Goal: Task Accomplishment & Management: Manage account settings

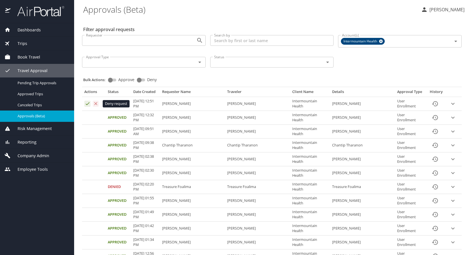
click at [96, 104] on icon "Approval table" at bounding box center [96, 103] width 3 height 3
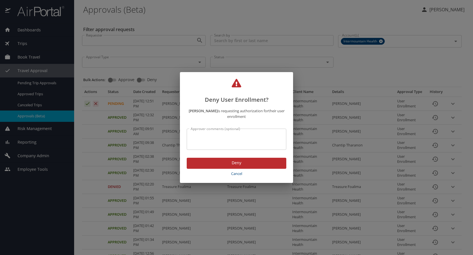
click at [263, 139] on textarea "Approver comments (optional)" at bounding box center [237, 139] width 92 height 11
type textarea "incorrect email address"
click at [233, 161] on span "Deny" at bounding box center [236, 163] width 91 height 7
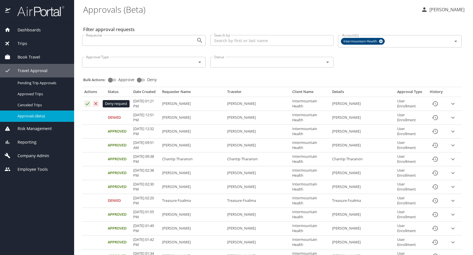
click at [96, 102] on icon "Approval table" at bounding box center [95, 103] width 5 height 5
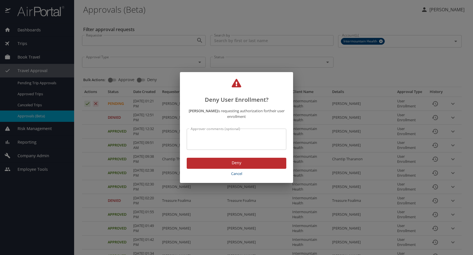
click at [198, 138] on textarea "Approver comments (optional)" at bounding box center [237, 139] width 92 height 11
type textarea "incorrect email address"
click at [241, 162] on span "Deny" at bounding box center [236, 163] width 91 height 7
